Goal: Browse casually

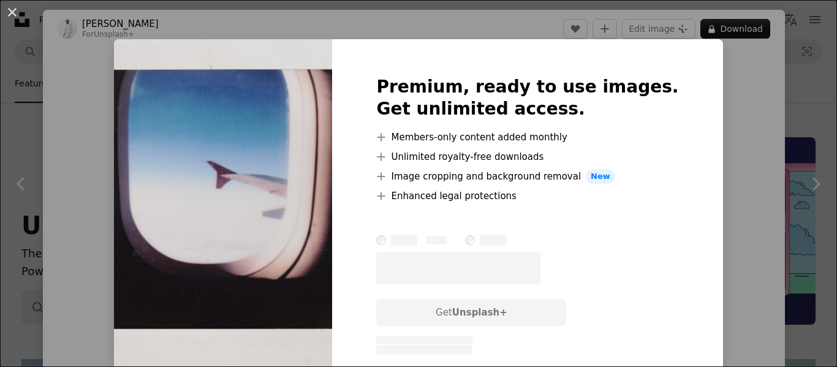
scroll to position [4193, 0]
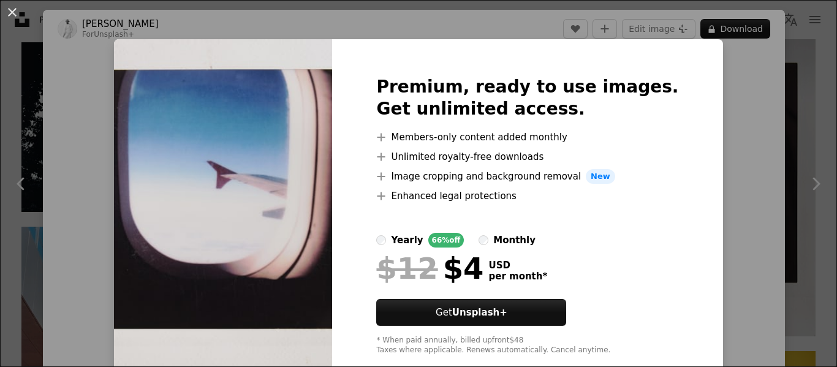
click at [738, 135] on div "An X shape Premium, ready to use images. Get unlimited access. A plus sign Memb…" at bounding box center [418, 183] width 837 height 367
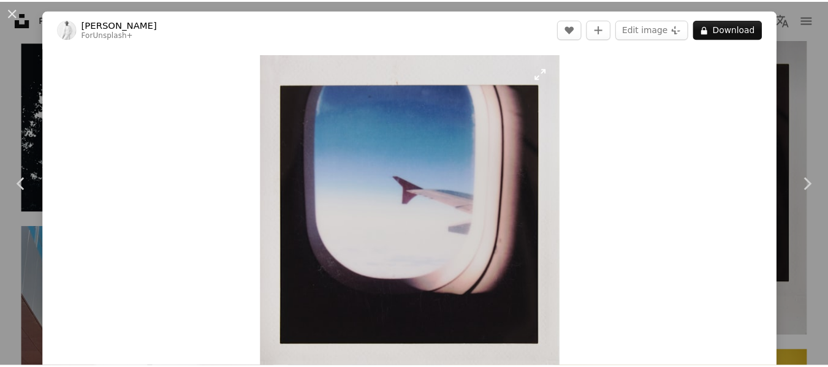
scroll to position [148, 0]
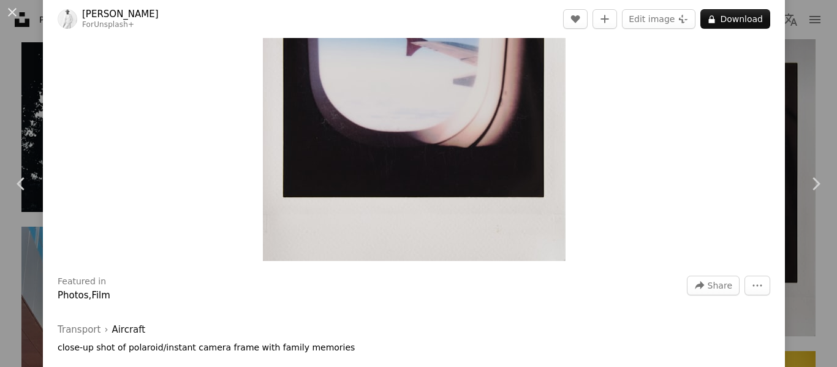
click at [789, 121] on div "An X shape Chevron left Chevron right [PERSON_NAME] For Unsplash+ A heart A plu…" at bounding box center [418, 183] width 837 height 367
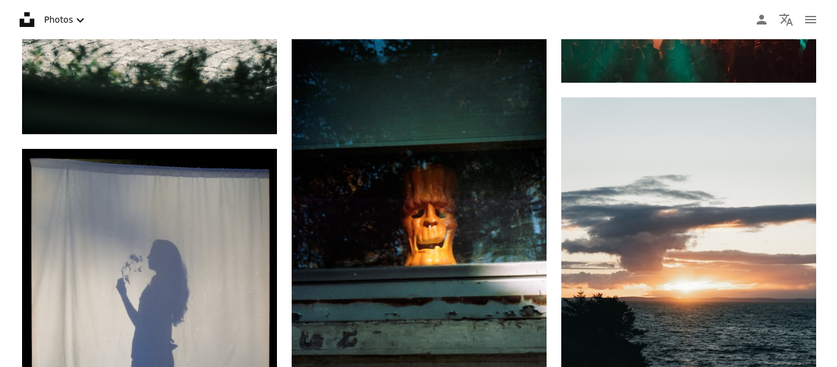
scroll to position [11891, 0]
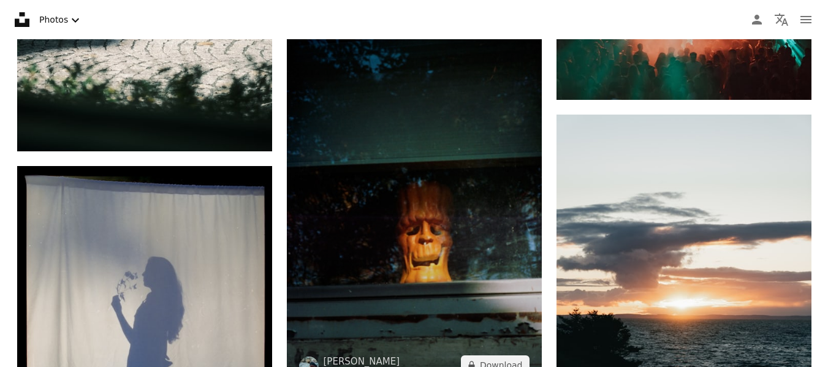
click at [436, 222] on img at bounding box center [414, 196] width 255 height 382
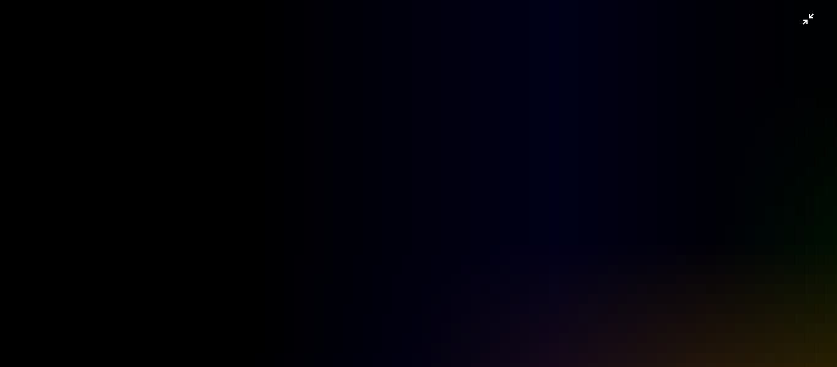
scroll to position [431, 0]
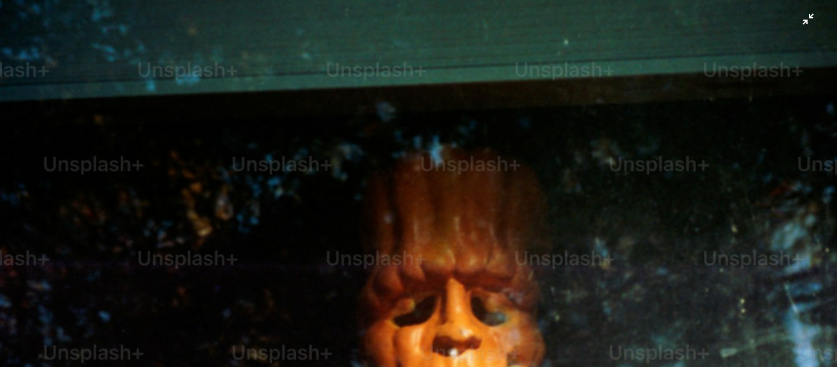
click at [450, 187] on img "Zoom out on this image" at bounding box center [418, 196] width 838 height 1257
